Goal: Navigation & Orientation: Understand site structure

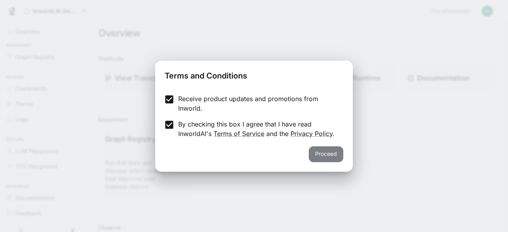
click at [329, 155] on button "Proceed" at bounding box center [326, 155] width 35 height 16
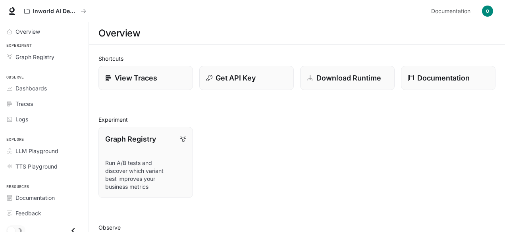
click at [222, 124] on div "Graph Registry Run A/B tests and discover which variant best improves your busi…" at bounding box center [294, 159] width 404 height 77
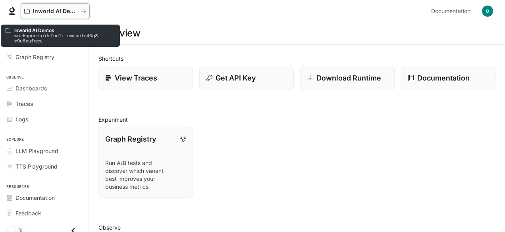
click at [85, 12] on icon "All workspaces" at bounding box center [84, 11] width 6 height 6
click at [83, 14] on div "Inworld AI Demos" at bounding box center [55, 11] width 62 height 7
